Goal: Task Accomplishment & Management: Complete application form

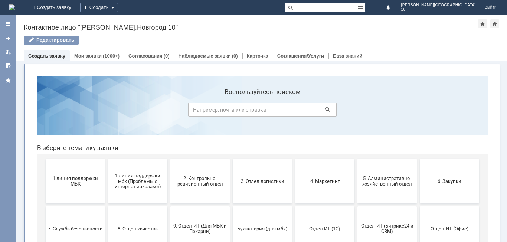
click at [51, 56] on link "Создать заявку" at bounding box center [46, 56] width 37 height 6
click at [264, 180] on span "3. Отдел логистики" at bounding box center [262, 181] width 55 height 6
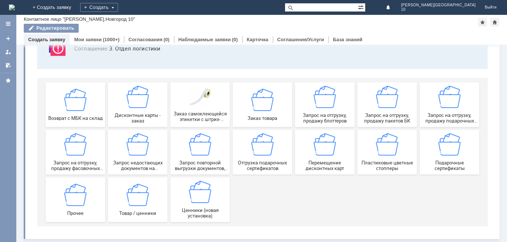
scroll to position [62, 0]
click at [393, 118] on span "Запрос на отгрузку, продажу пакетов БК" at bounding box center [387, 118] width 55 height 11
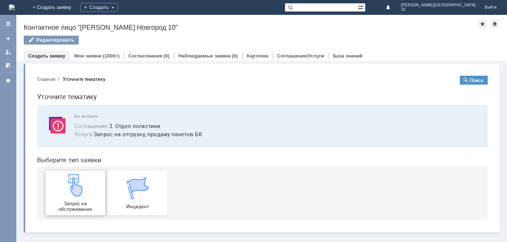
click at [72, 192] on img at bounding box center [75, 185] width 22 height 22
click at [99, 54] on link "Мои заявки" at bounding box center [87, 56] width 27 height 6
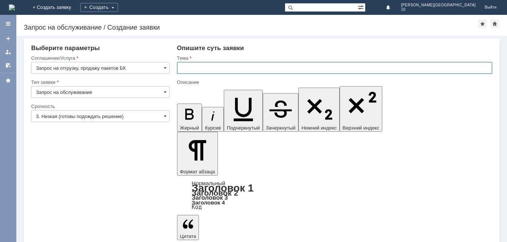
click at [189, 68] on input "text" at bounding box center [334, 68] width 315 height 12
type input "з"
type input "Заказ крафт пакетов"
